Goal: Task Accomplishment & Management: Use online tool/utility

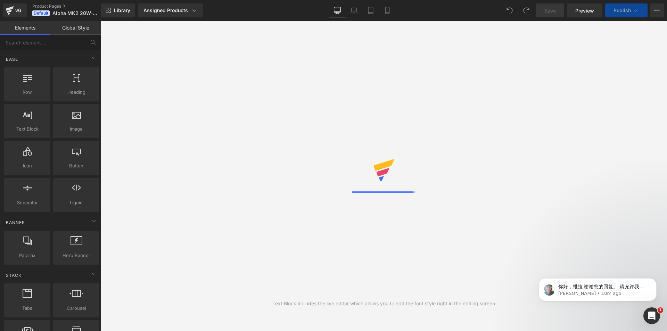
select select
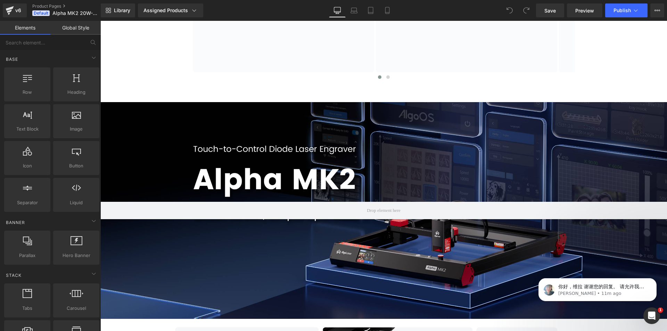
scroll to position [660, 0]
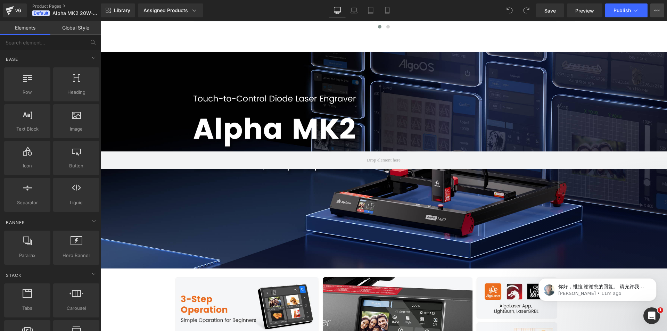
click at [658, 13] on icon at bounding box center [658, 11] width 6 height 6
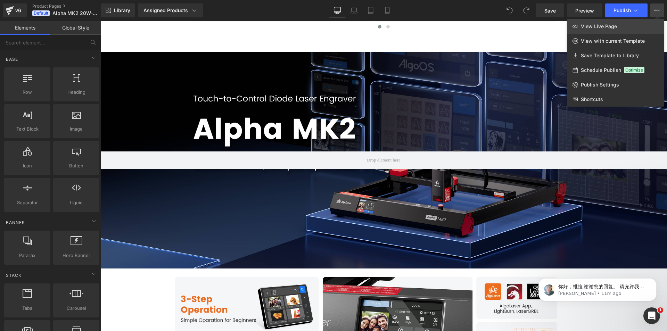
click at [647, 27] on link "View Live Page" at bounding box center [615, 26] width 97 height 15
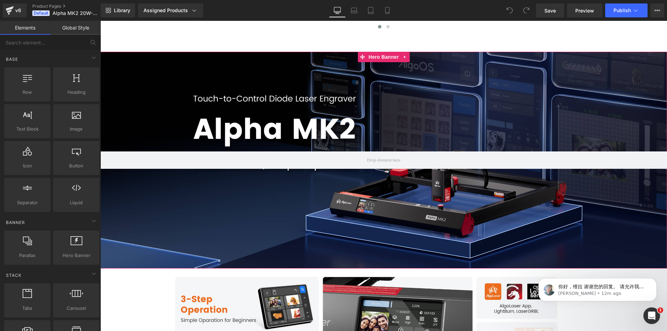
scroll to position [834, 0]
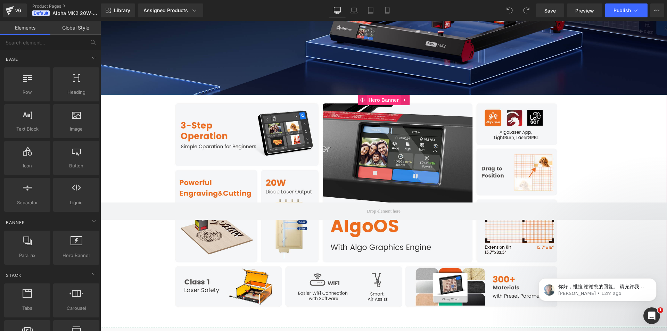
click at [386, 96] on span "Hero Banner" at bounding box center [384, 100] width 34 height 10
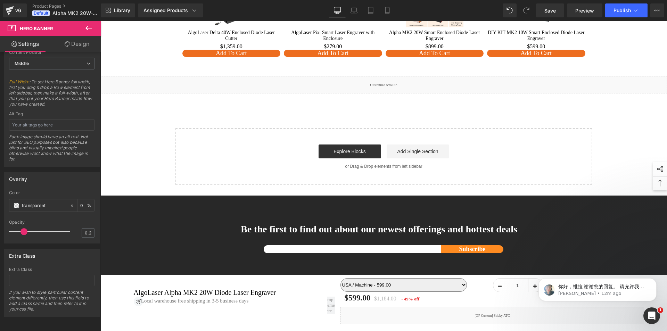
scroll to position [7045, 0]
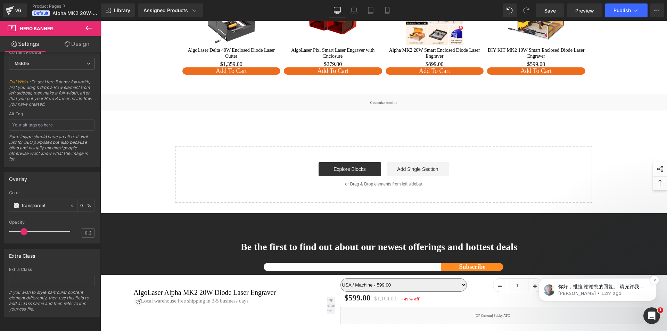
click at [393, 94] on div "Liquid" at bounding box center [383, 102] width 567 height 17
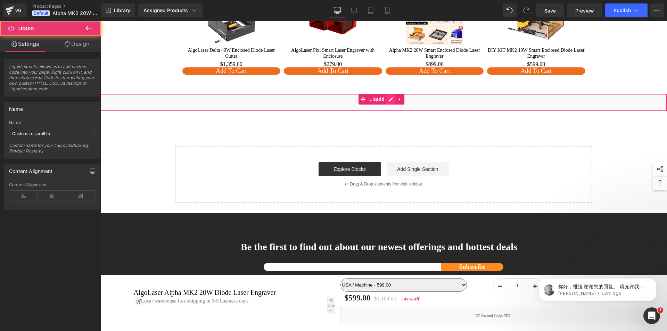
click at [392, 94] on div "Liquid" at bounding box center [383, 102] width 567 height 17
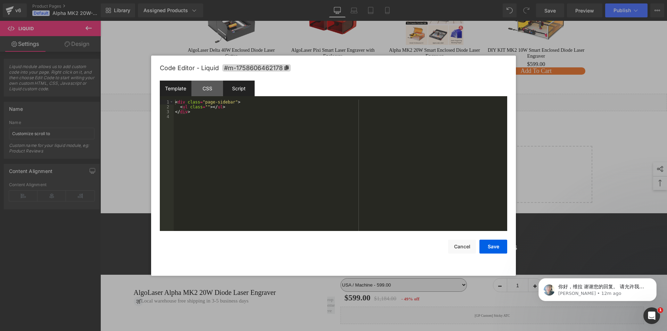
click at [235, 87] on div "Script" at bounding box center [239, 89] width 32 height 16
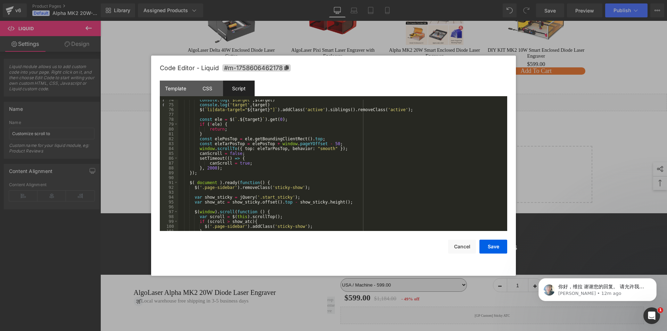
scroll to position [378, 0]
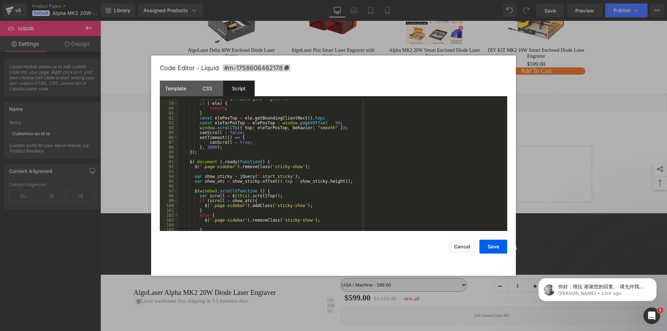
drag, startPoint x: 15, startPoint y: 160, endPoint x: 115, endPoint y: 181, distance: 101.9
click at [115, 181] on div at bounding box center [333, 165] width 667 height 331
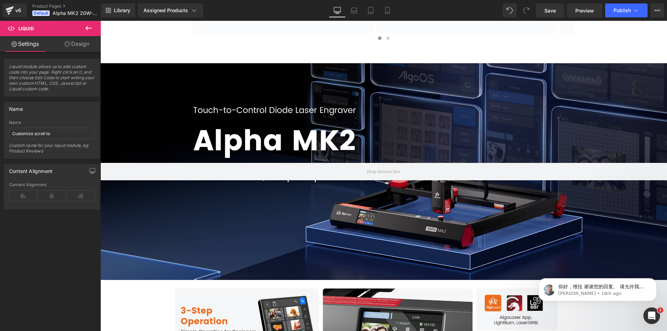
scroll to position [878, 0]
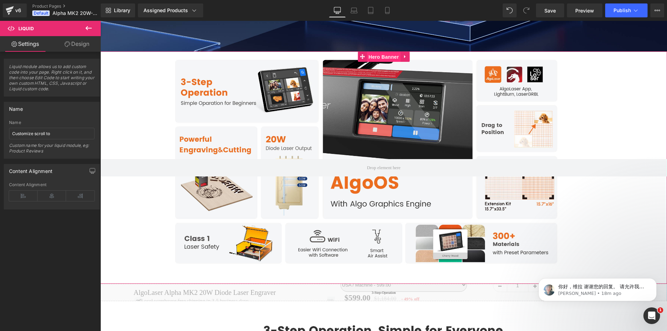
click at [370, 52] on span "Hero Banner" at bounding box center [384, 57] width 34 height 10
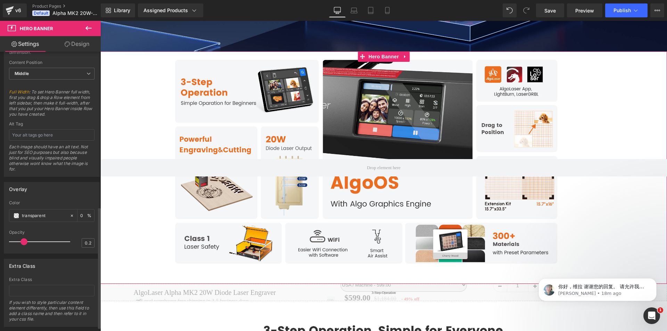
scroll to position [366, 0]
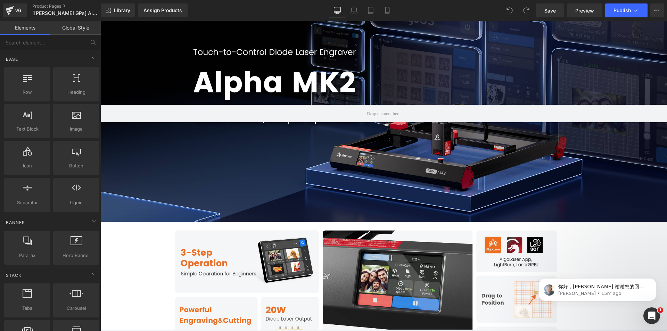
scroll to position [765, 0]
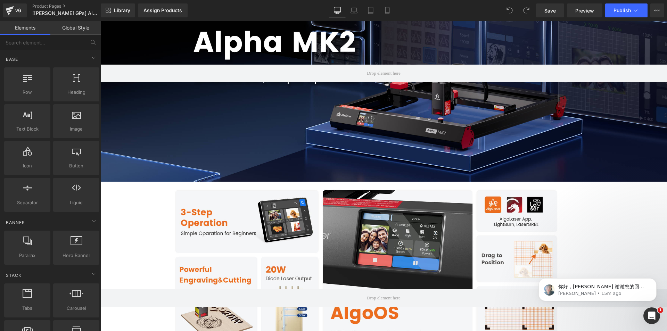
click at [357, 190] on div at bounding box center [383, 298] width 567 height 233
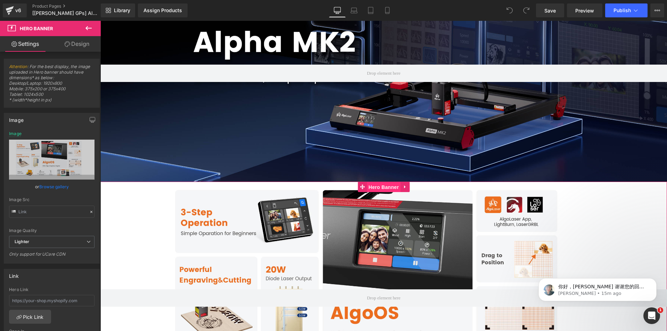
click at [378, 182] on span "Hero Banner" at bounding box center [384, 187] width 34 height 10
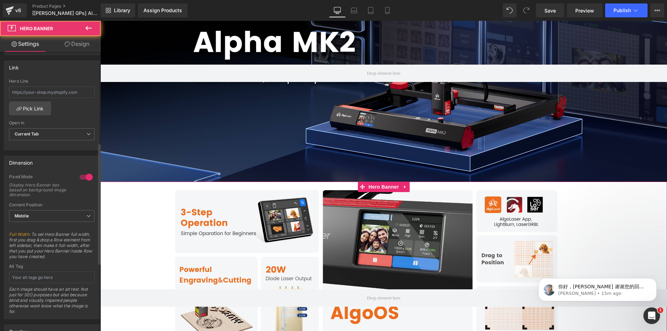
scroll to position [366, 0]
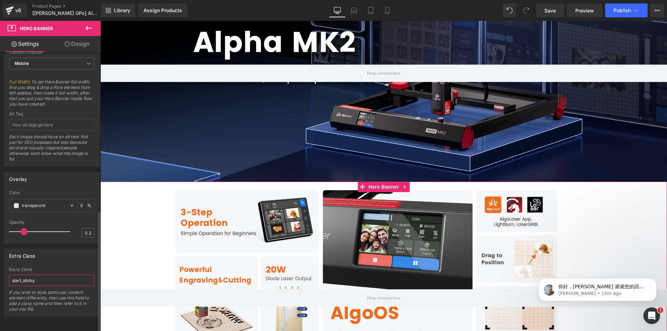
click at [49, 277] on input "start_sticky" at bounding box center [52, 280] width 86 height 11
click at [371, 183] on span "Hero Banner" at bounding box center [384, 187] width 34 height 10
click at [49, 275] on input "start_sticky" at bounding box center [52, 280] width 86 height 11
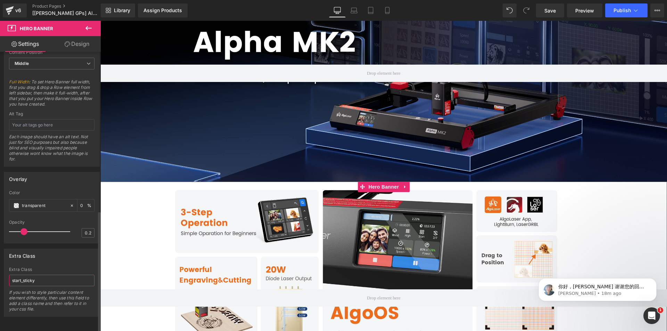
click at [49, 275] on input "start_sticky" at bounding box center [52, 280] width 86 height 11
